Goal: Task Accomplishment & Management: Complete application form

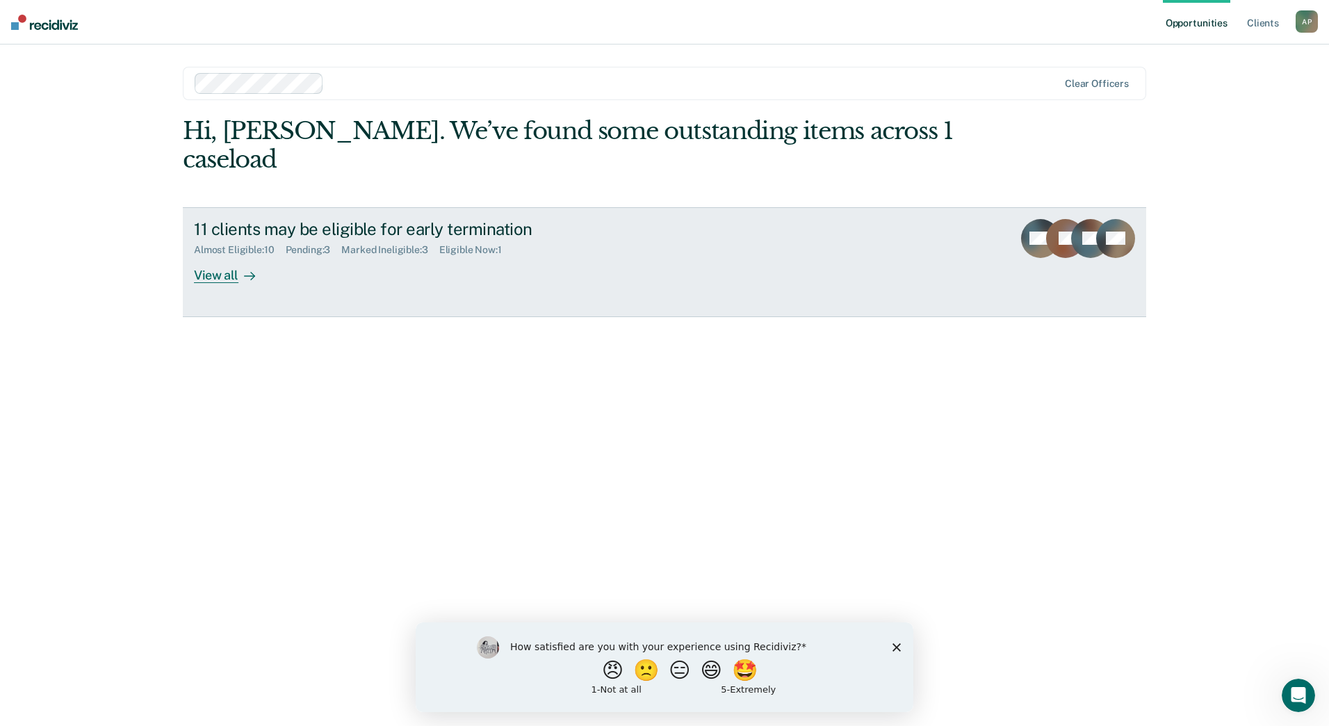
click at [223, 274] on div "View all" at bounding box center [233, 269] width 78 height 27
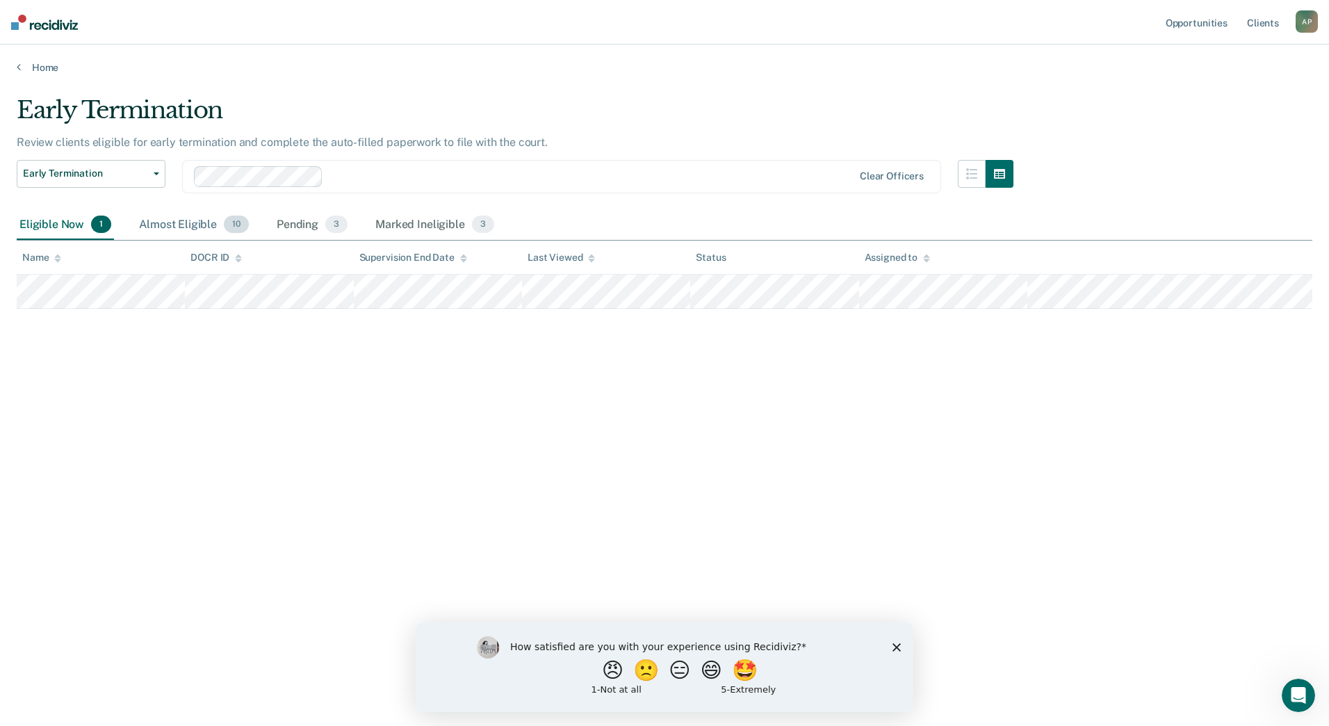
click at [181, 223] on div "Almost Eligible 10" at bounding box center [193, 225] width 115 height 31
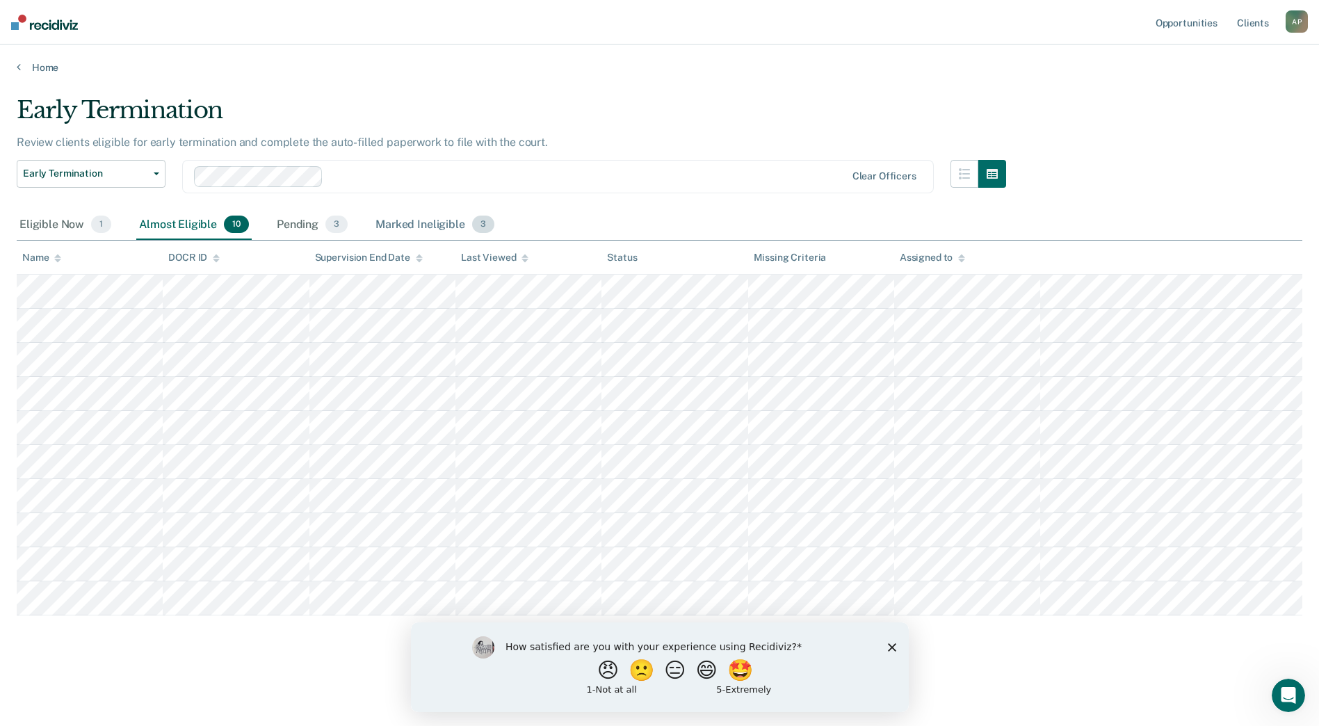
click at [409, 225] on div "Marked Ineligible 3" at bounding box center [435, 225] width 124 height 31
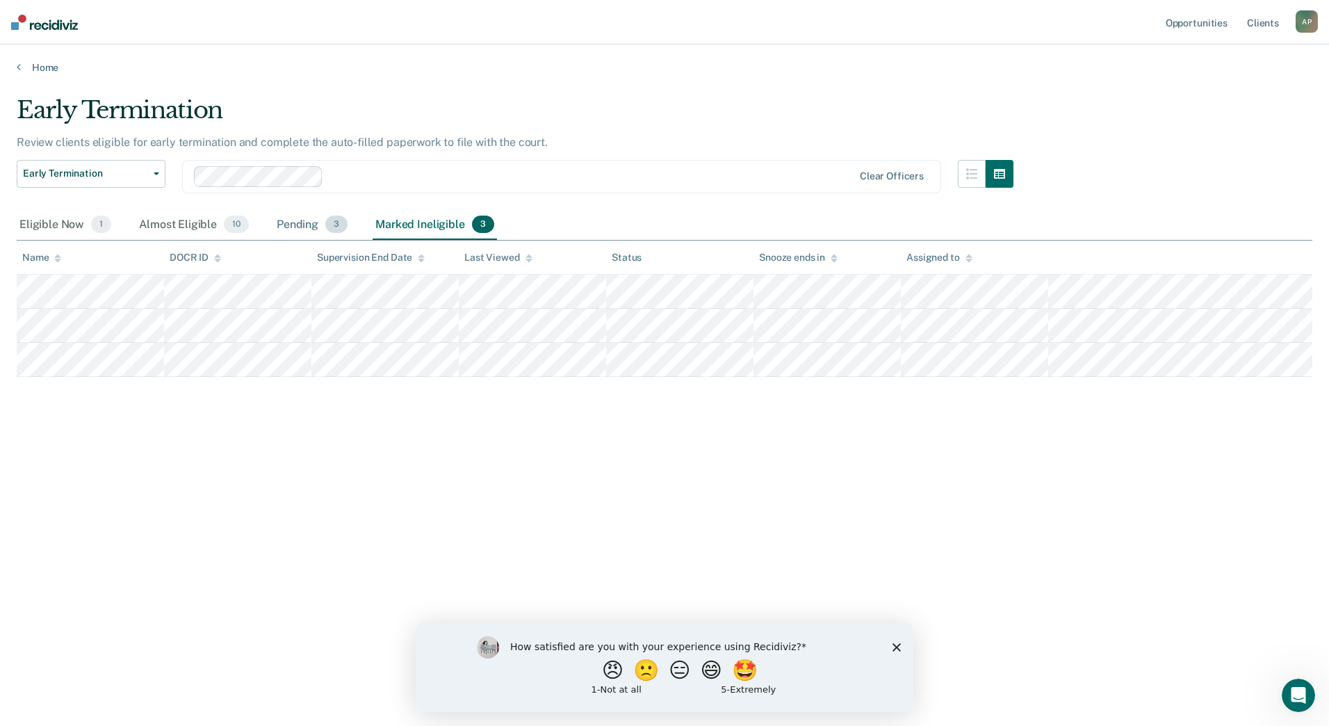
click at [291, 220] on div "Pending 3" at bounding box center [312, 225] width 76 height 31
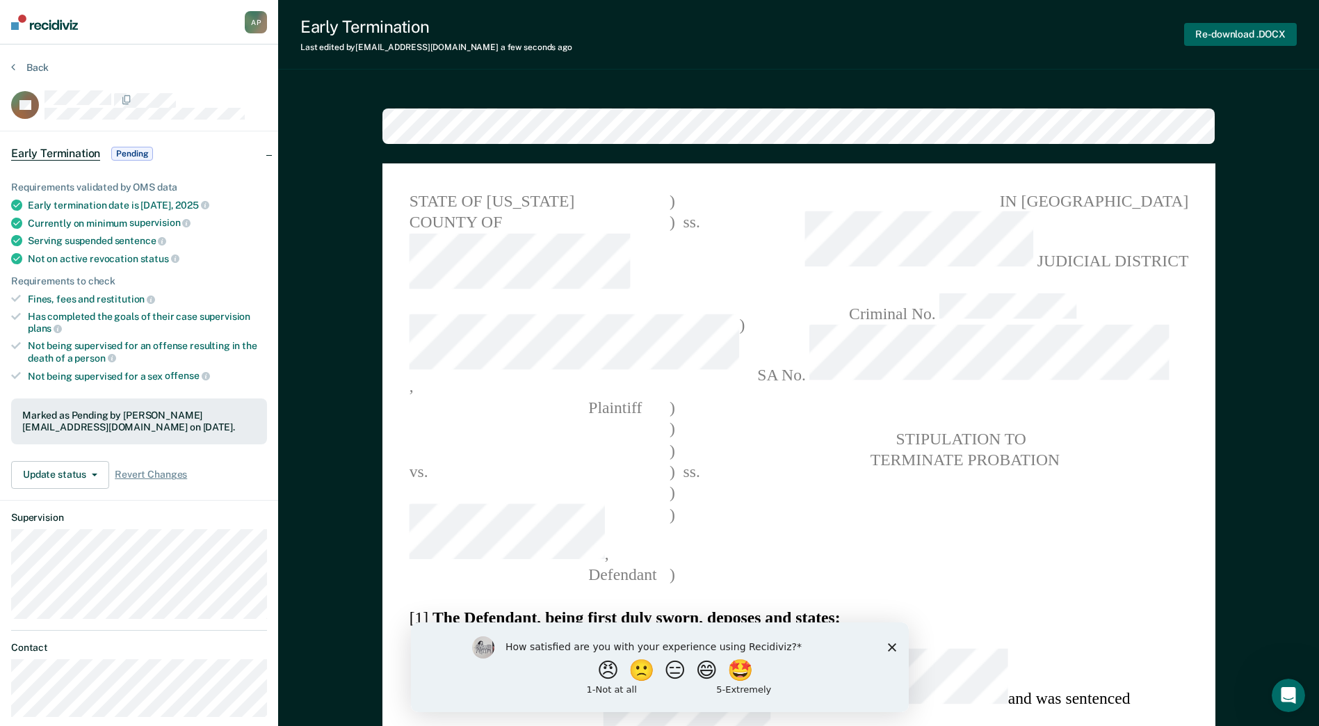
click at [1269, 38] on button "Re-download .DOCX" at bounding box center [1240, 34] width 113 height 23
type textarea "x"
